Goal: Find specific page/section: Find specific page/section

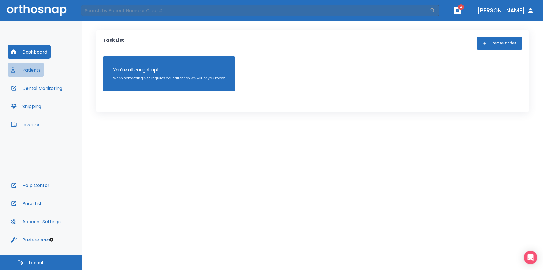
click at [36, 67] on button "Patients" at bounding box center [26, 70] width 36 height 14
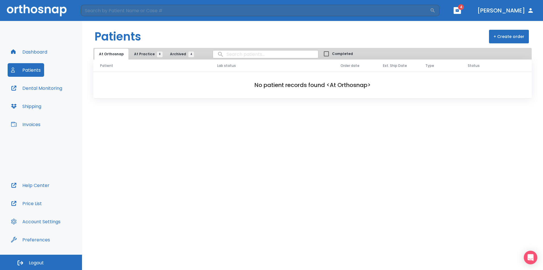
click at [477, 11] on header "​ 4 [PERSON_NAME]" at bounding box center [271, 10] width 543 height 21
click at [459, 11] on icon "button" at bounding box center [457, 10] width 3 height 3
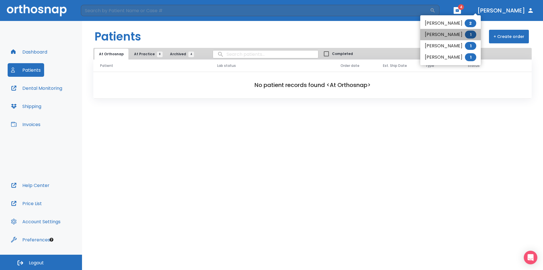
click at [452, 35] on li "[PERSON_NAME] 1" at bounding box center [450, 34] width 61 height 11
